Goal: Information Seeking & Learning: Learn about a topic

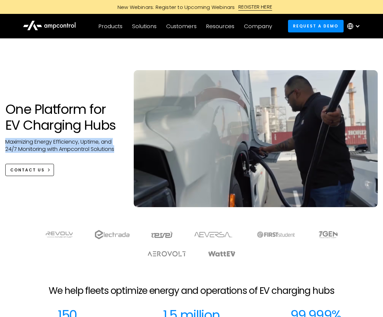
drag, startPoint x: 6, startPoint y: 140, endPoint x: 119, endPoint y: 150, distance: 113.7
click at [119, 150] on p "Maximizing Energy Efficiency, Uptime, and 24/7 Monitoring with Ampcontrol Solut…" at bounding box center [62, 145] width 115 height 15
copy p "Maximizing Energy Efficiency, Uptime, and 24/7 Monitoring with Ampcontrol Solut…"
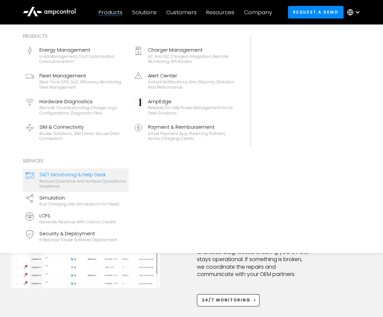
scroll to position [440, 0]
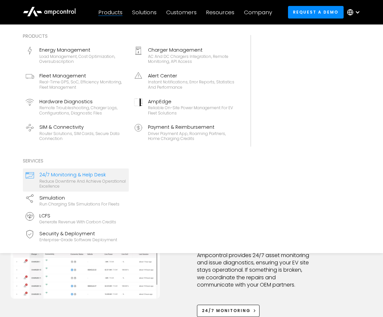
click at [98, 178] on div "24/7 Monitoring & Help Desk" at bounding box center [82, 174] width 87 height 7
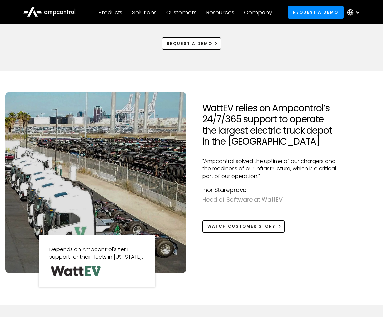
scroll to position [524, 0]
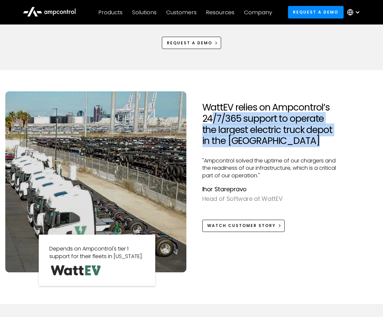
drag, startPoint x: 211, startPoint y: 114, endPoint x: 277, endPoint y: 154, distance: 76.4
click at [277, 154] on div "WattEV relies on Ampcontrol’s 24/7/365 support to operate the largest electric …" at bounding box center [269, 167] width 134 height 130
click at [277, 154] on div at bounding box center [269, 152] width 134 height 11
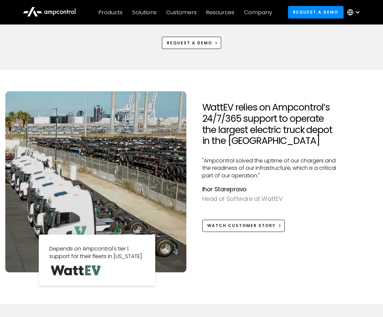
drag, startPoint x: 199, startPoint y: 108, endPoint x: 328, endPoint y: 139, distance: 132.9
click at [328, 139] on div "WattEV relies on Ampcontrol’s 24/7/365 support to operate the largest electric …" at bounding box center [269, 181] width 145 height 181
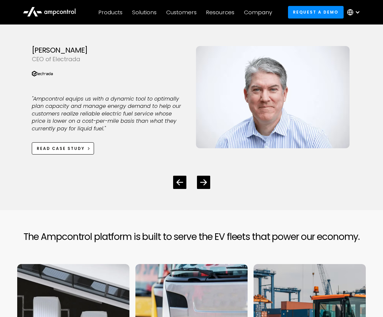
scroll to position [1863, 0]
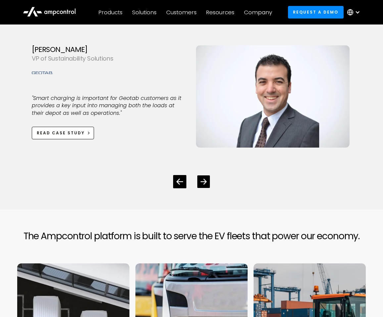
click at [202, 185] on icon "Next slide" at bounding box center [203, 182] width 6 height 6
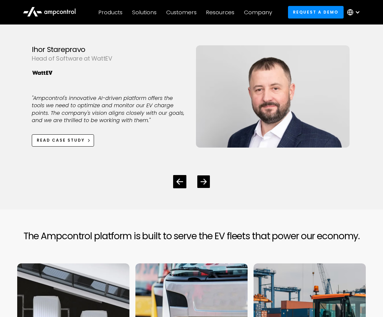
click at [202, 185] on icon "Next slide" at bounding box center [203, 182] width 6 height 6
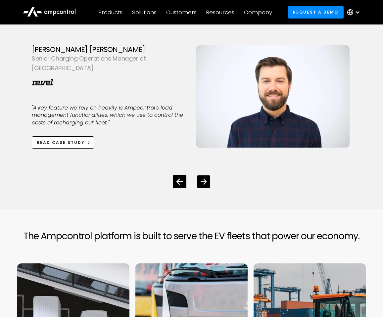
click at [202, 185] on icon "Next slide" at bounding box center [203, 182] width 6 height 6
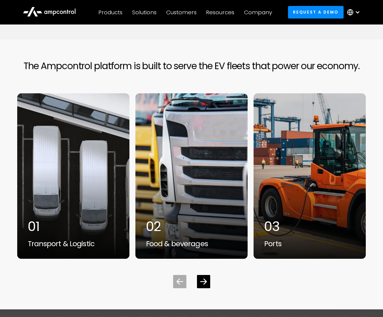
scroll to position [2034, 0]
